Goal: Find specific fact: Find specific fact

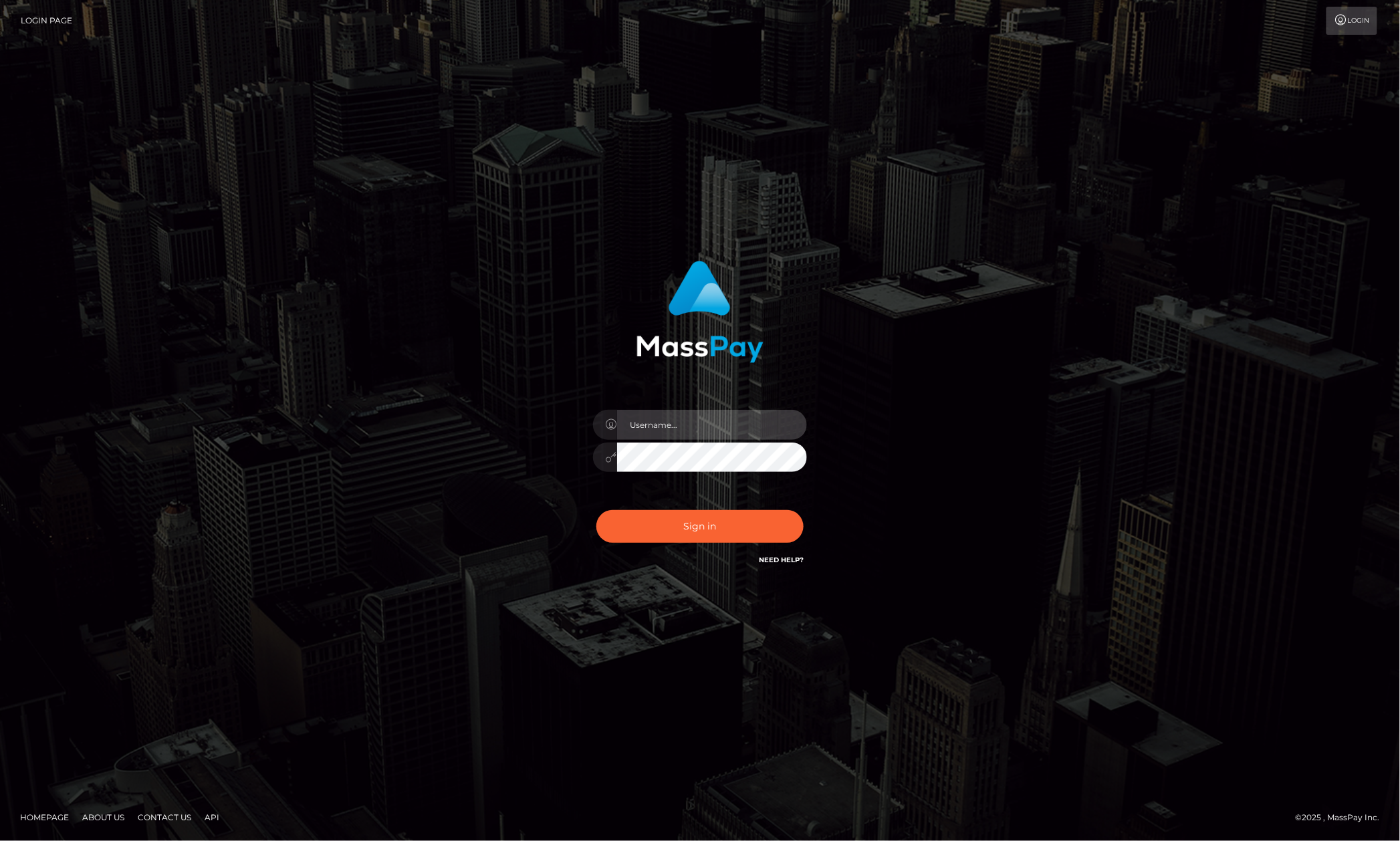
type input "Allen.megabonanza"
click at [766, 538] on button "Sign in" at bounding box center [700, 526] width 207 height 33
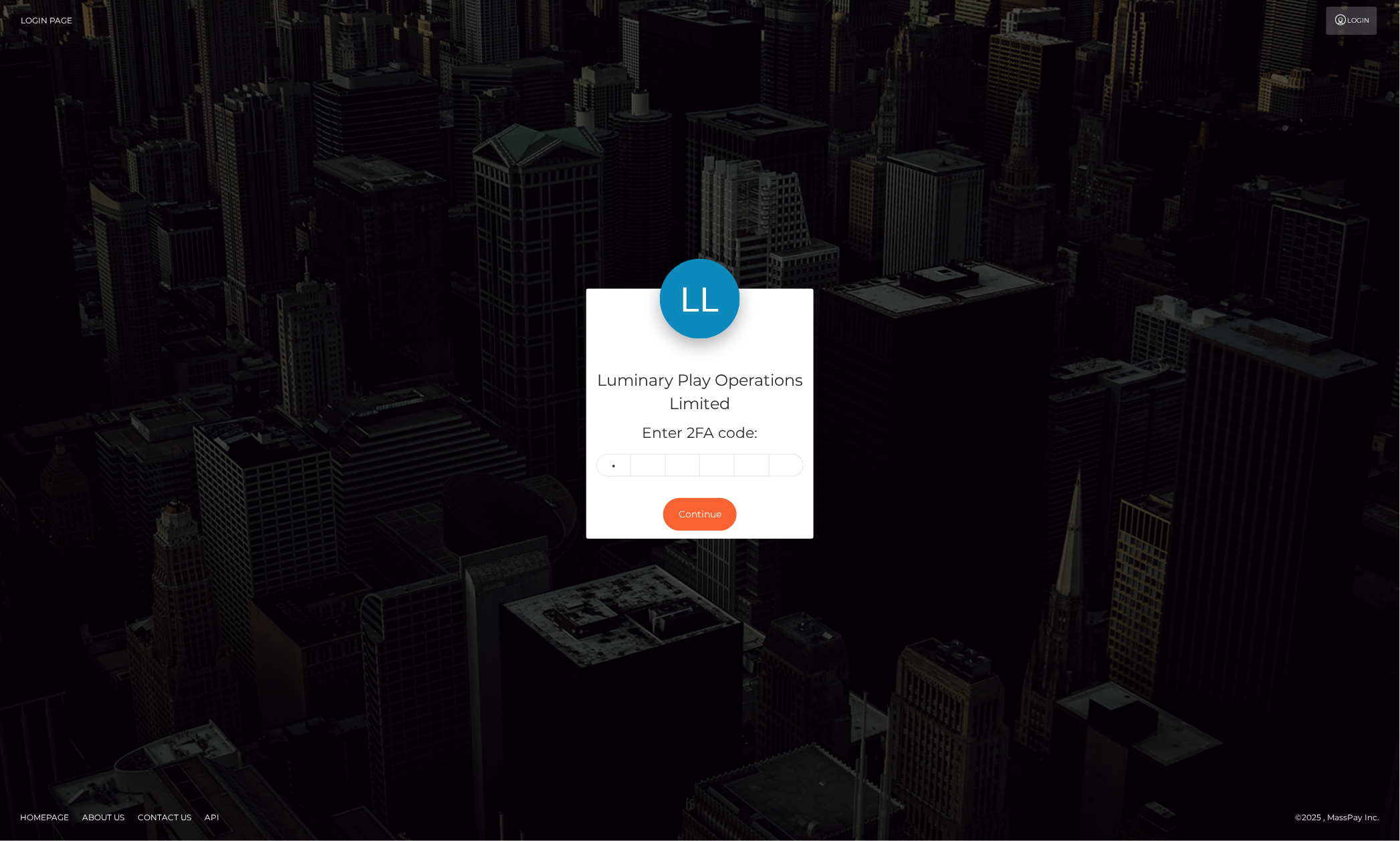
type input "9"
type input "1"
type input "9"
type input "1"
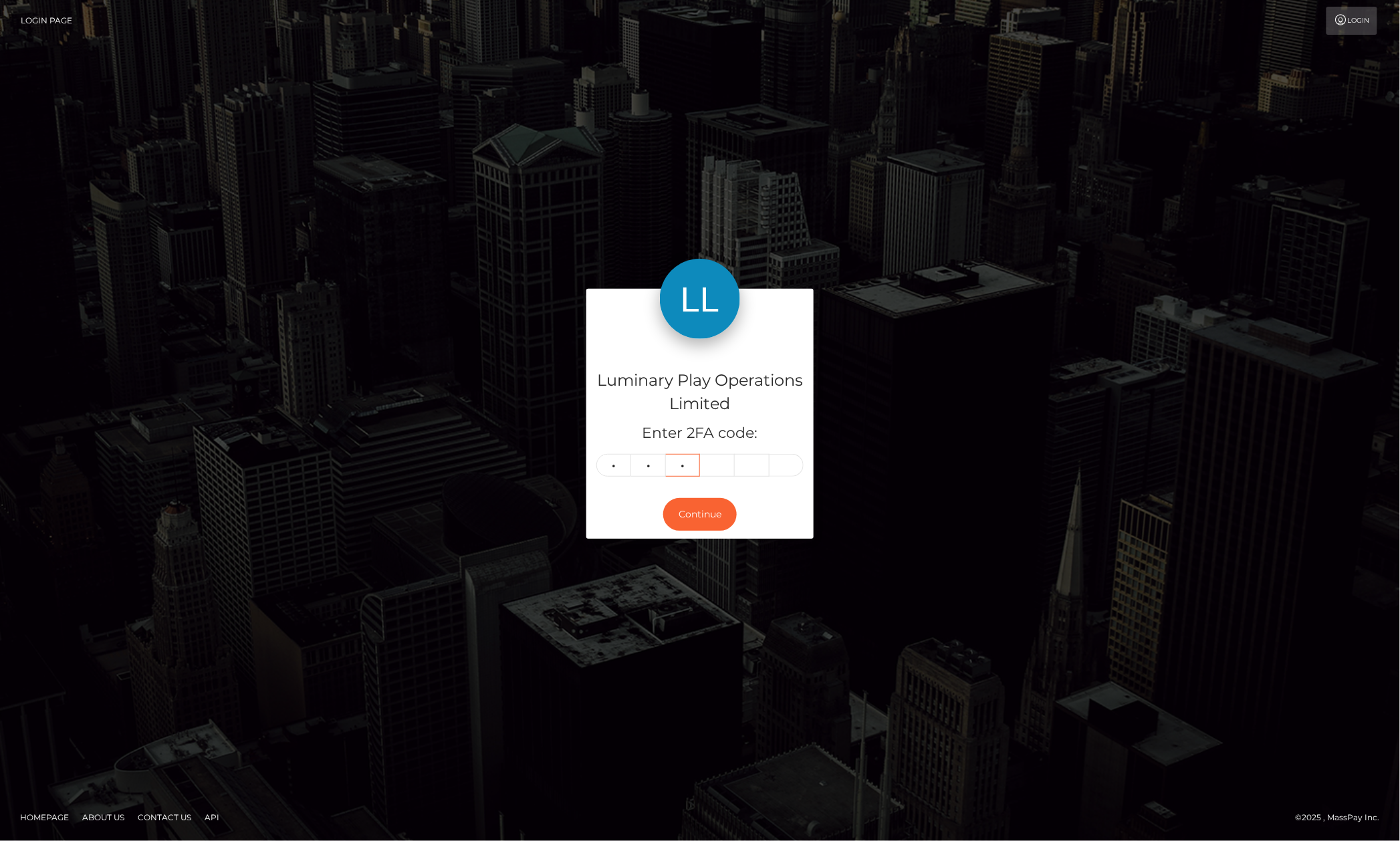
type input "3"
type input "9"
type input "4"
type input "6"
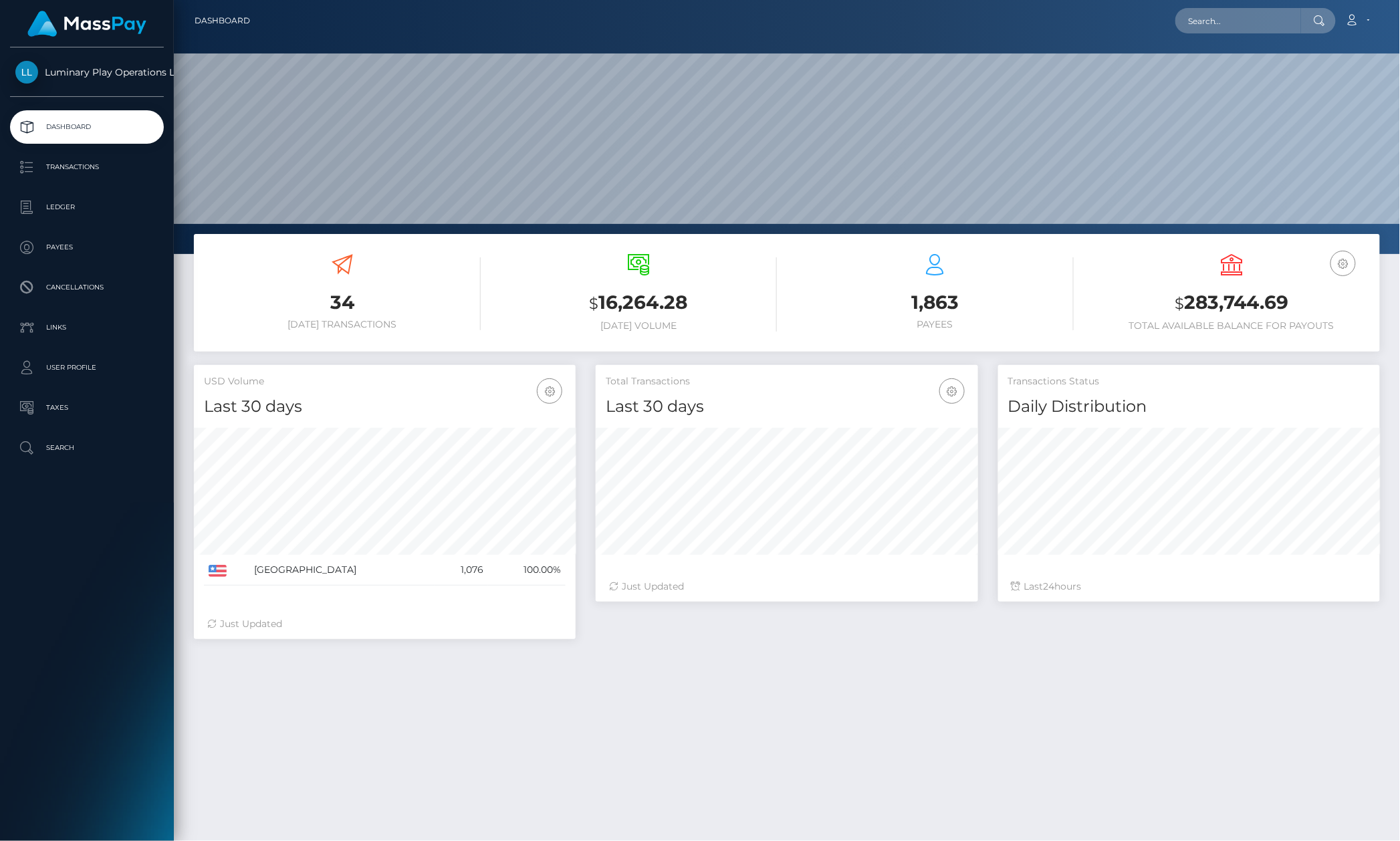
scroll to position [235, 381]
click at [1241, 21] on input "text" at bounding box center [1237, 20] width 126 height 26
paste input "368261"
click at [1247, 11] on input "368261" at bounding box center [1237, 20] width 126 height 26
paste input "b9ddb755-4e4e-4815-be25-38560778bcb2"
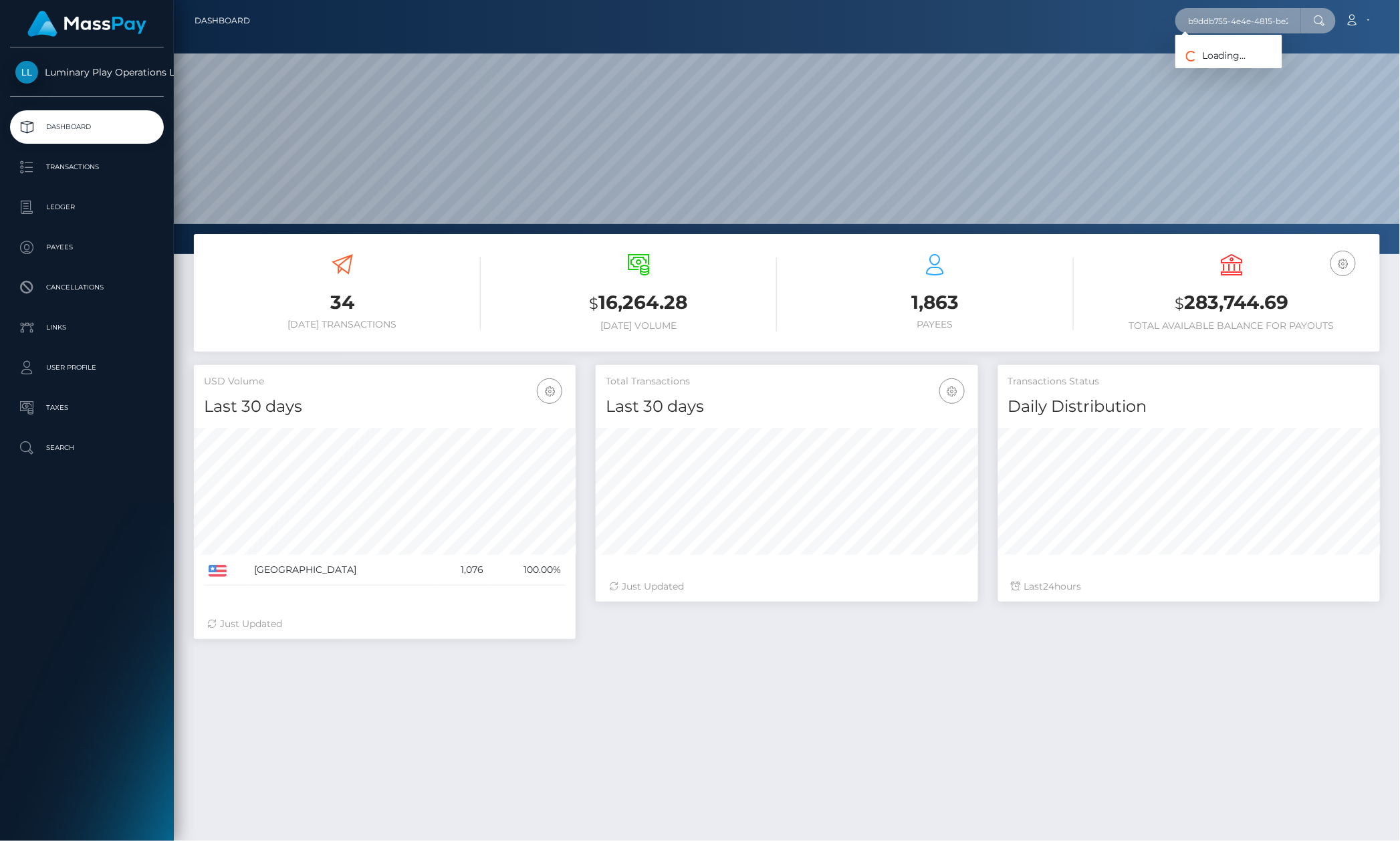
scroll to position [0, 67]
type input "b9ddb755-4e4e-4815-be25-38560778bcb2"
click at [1260, 36] on div "Loading... Loading..." at bounding box center [1228, 40] width 107 height 11
click at [1272, 24] on input "b9ddb755-4e4e-4815-be25-38560778bcb2" at bounding box center [1237, 20] width 126 height 26
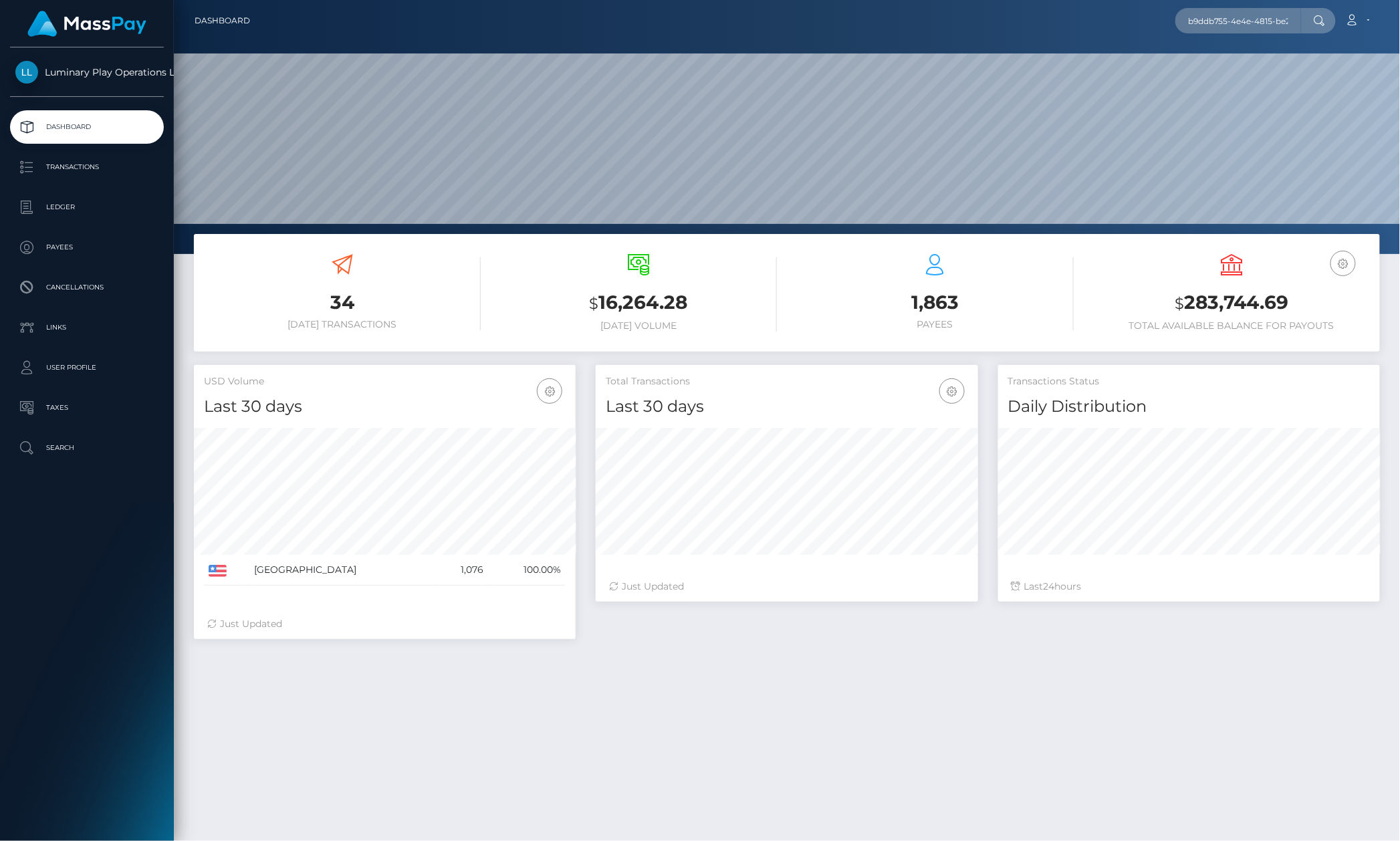
drag, startPoint x: 669, startPoint y: 296, endPoint x: 656, endPoint y: 279, distance: 21.4
click at [656, 279] on div "$ 16,264.28 [DATE] Volume" at bounding box center [639, 293] width 276 height 77
